Goal: Find specific page/section: Find specific page/section

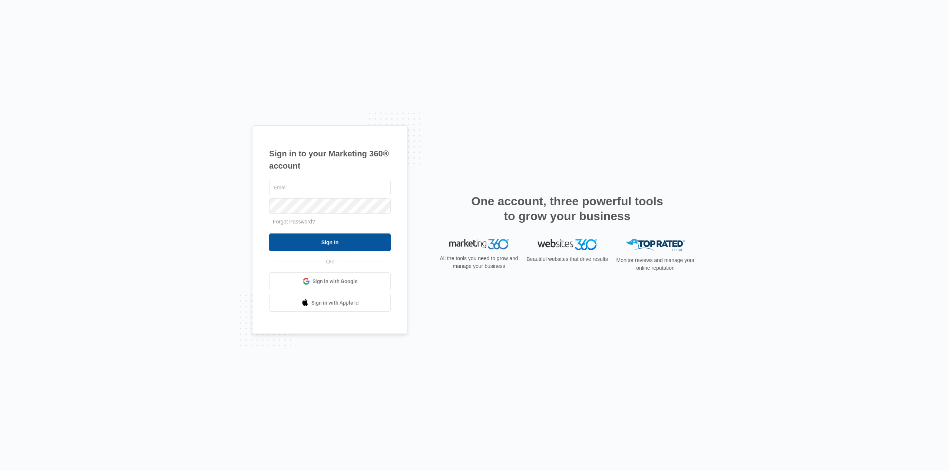
type input "karen.ca@theclothoption.org"
click at [335, 236] on input "Sign In" at bounding box center [330, 242] width 122 height 18
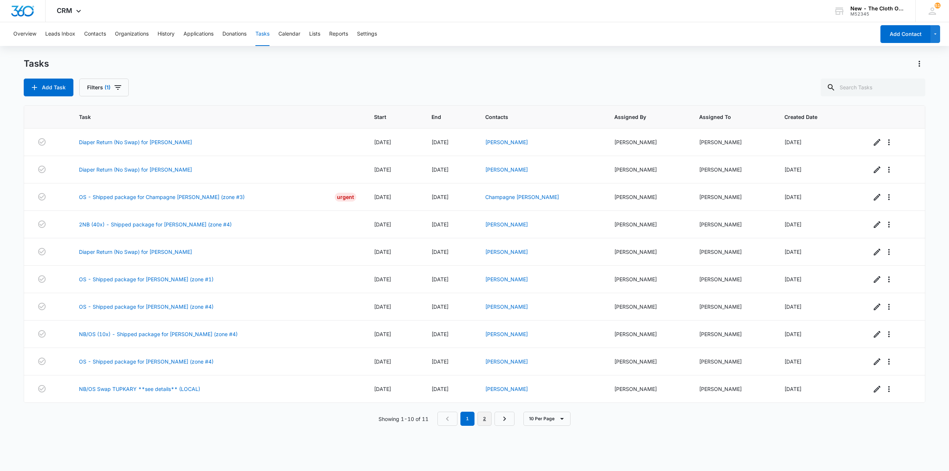
click at [480, 418] on link "2" at bounding box center [484, 419] width 14 height 14
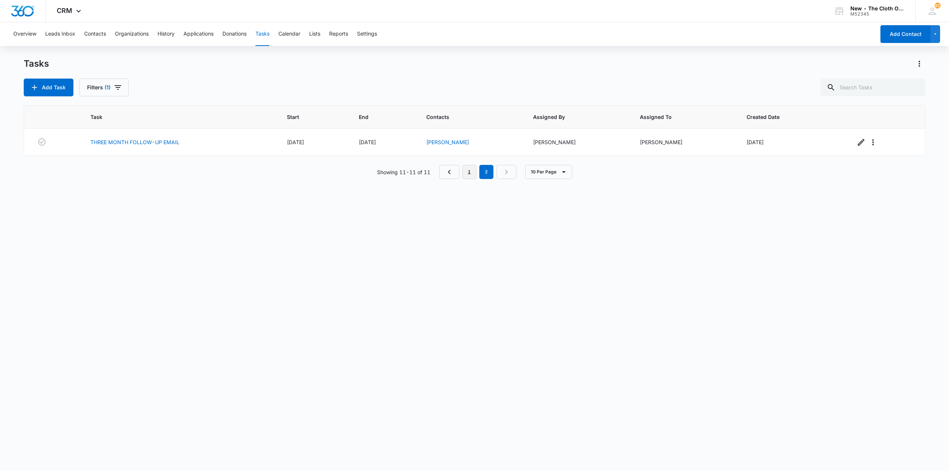
click at [468, 173] on link "1" at bounding box center [469, 172] width 14 height 14
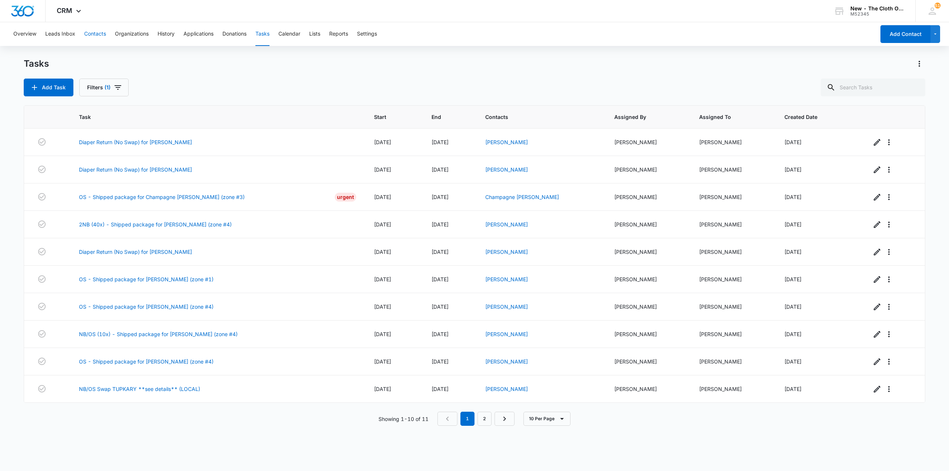
click at [102, 39] on button "Contacts" at bounding box center [95, 34] width 22 height 24
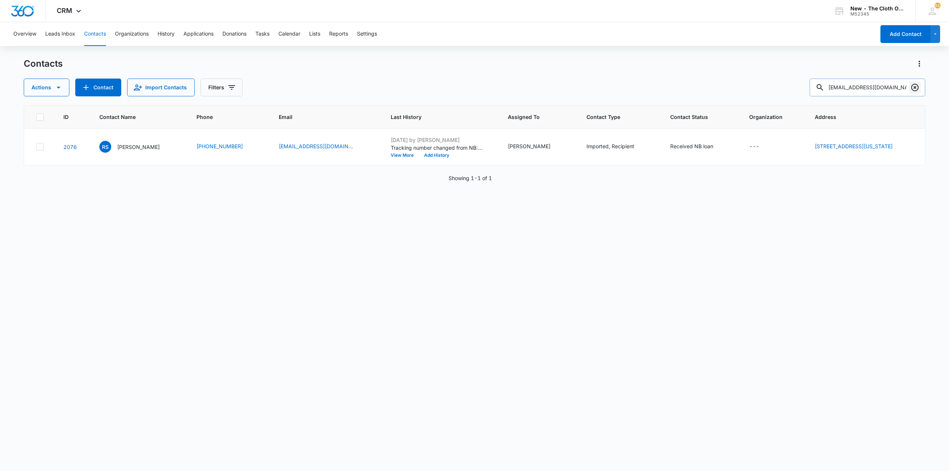
click at [914, 83] on button "Clear" at bounding box center [915, 88] width 12 height 12
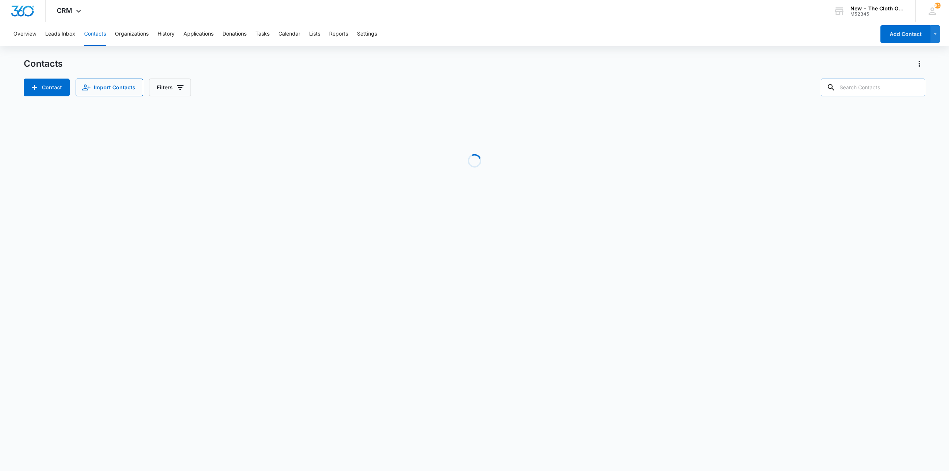
click at [878, 88] on input "text" at bounding box center [873, 88] width 105 height 18
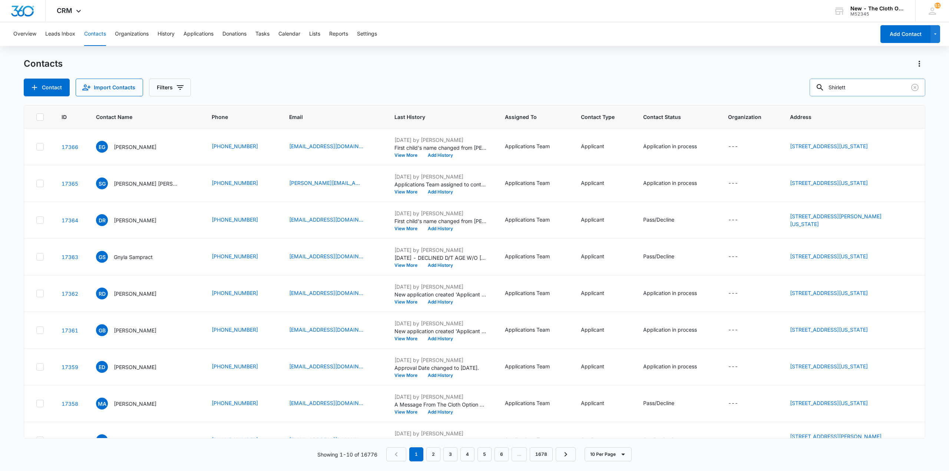
type input "Shirlett"
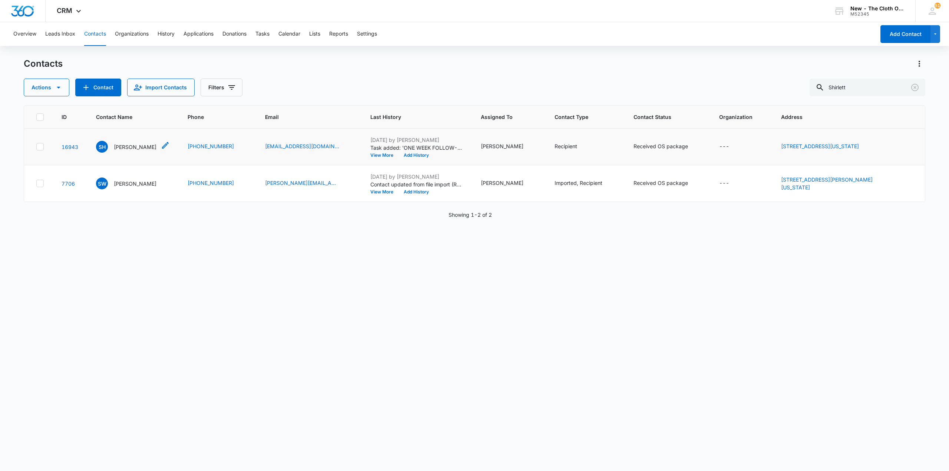
click at [143, 150] on p "[PERSON_NAME]" at bounding box center [135, 147] width 43 height 8
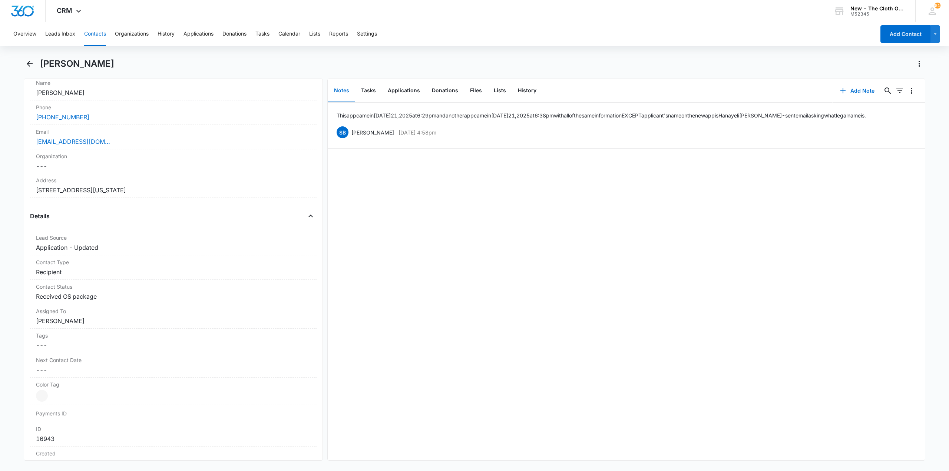
scroll to position [259, 0]
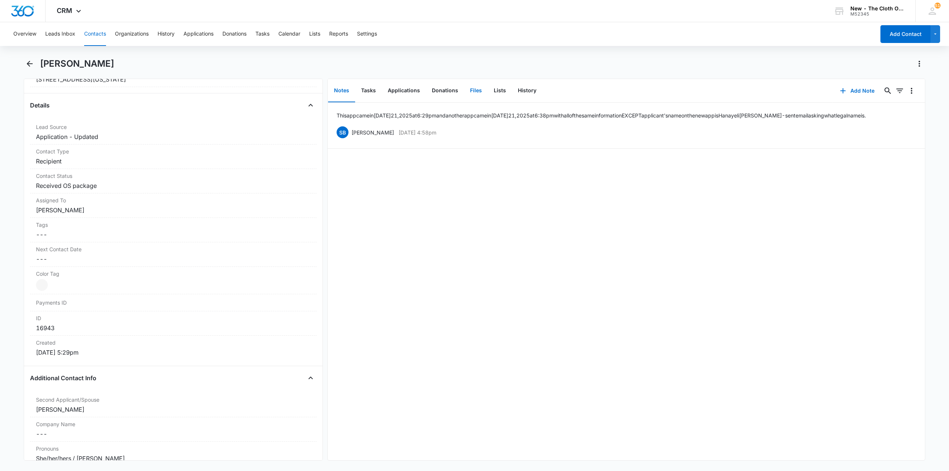
click at [470, 86] on button "Files" at bounding box center [476, 90] width 24 height 23
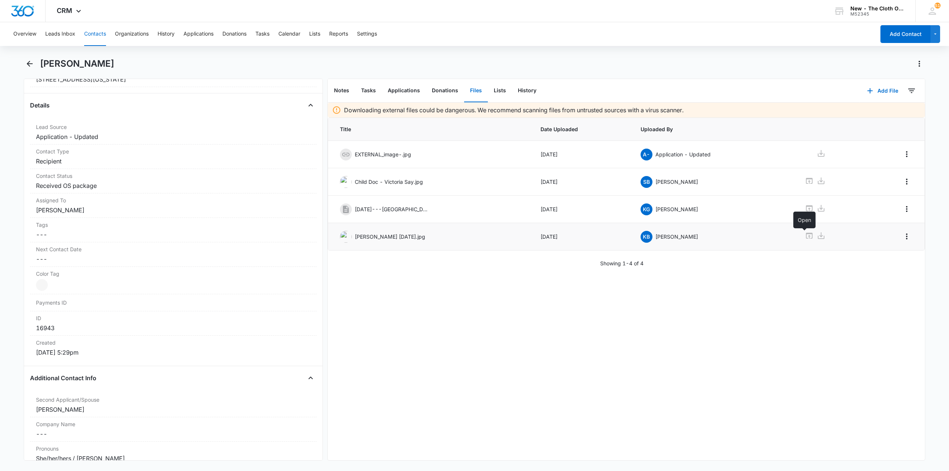
click at [806, 236] on icon at bounding box center [809, 236] width 7 height 6
